Goal: Information Seeking & Learning: Learn about a topic

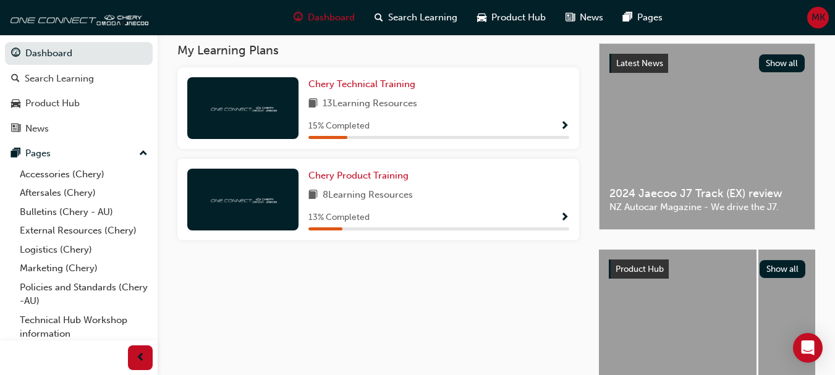
scroll to position [103, 0]
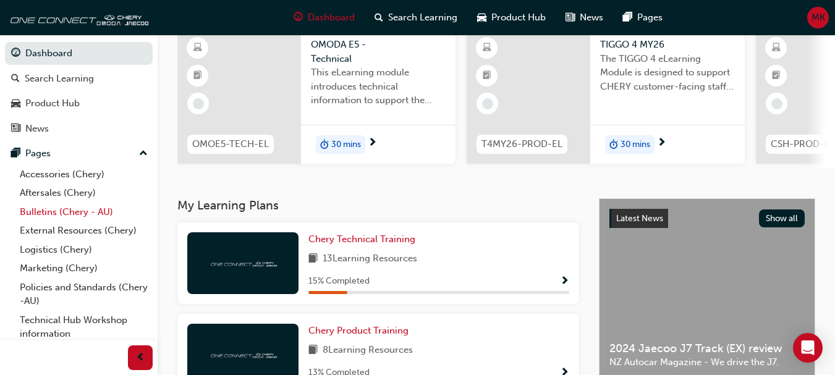
click at [57, 212] on link "Bulletins (Chery - AU)" at bounding box center [84, 212] width 138 height 19
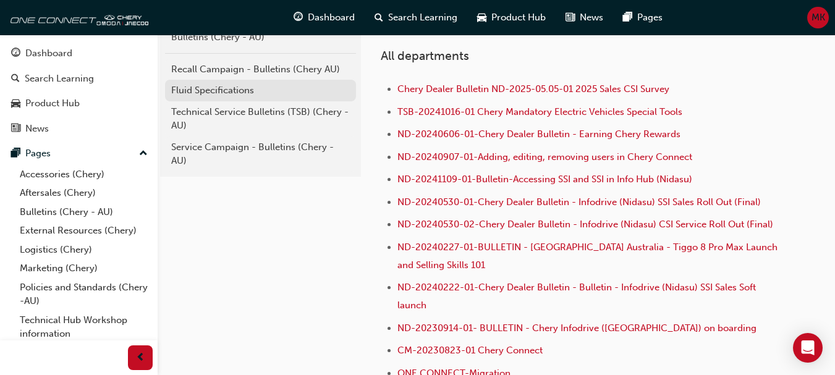
scroll to position [247, 0]
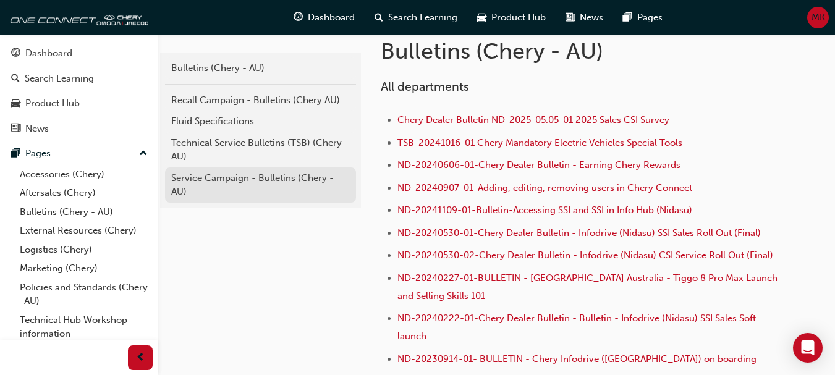
click at [219, 176] on div "Service Campaign - Bulletins (Chery - AU)" at bounding box center [260, 185] width 179 height 28
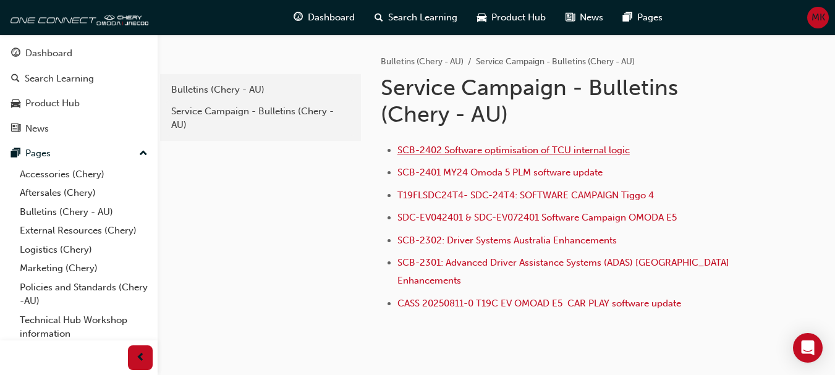
click at [490, 154] on span "SCB-2402 Software optimisation of TCU internal logic" at bounding box center [513, 150] width 232 height 11
